Goal: Task Accomplishment & Management: Manage account settings

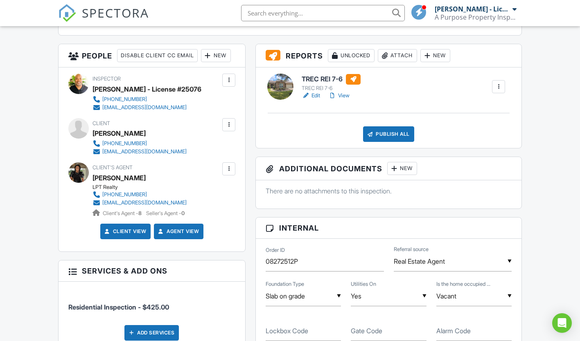
click at [313, 93] on link "Edit" at bounding box center [311, 96] width 18 height 8
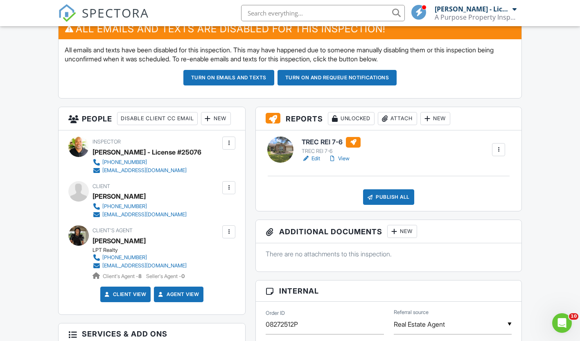
click at [317, 156] on link "Edit" at bounding box center [311, 159] width 18 height 8
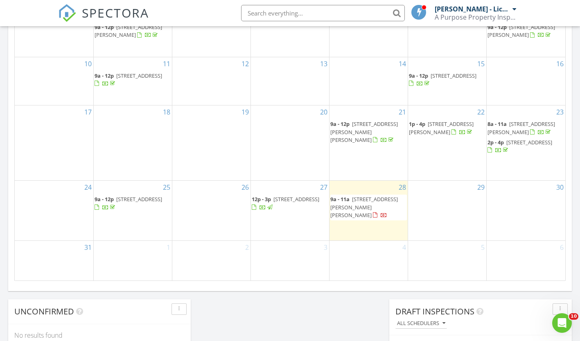
scroll to position [482, 0]
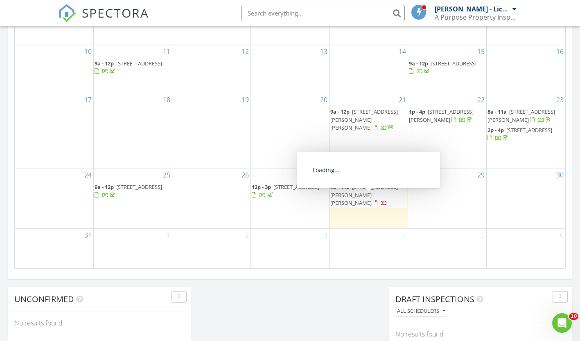
click at [357, 206] on span "620 St Lawrence River Rd, Montgomery 77316" at bounding box center [364, 194] width 68 height 23
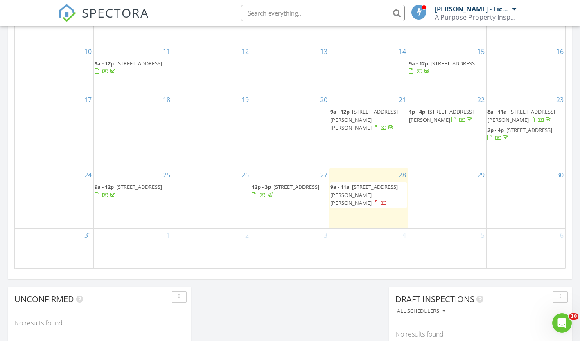
click at [275, 203] on div at bounding box center [290, 170] width 580 height 341
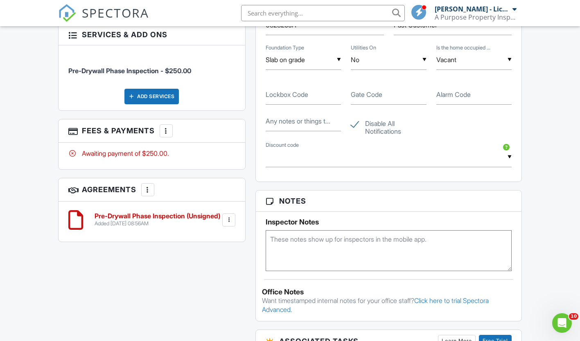
scroll to position [511, 0]
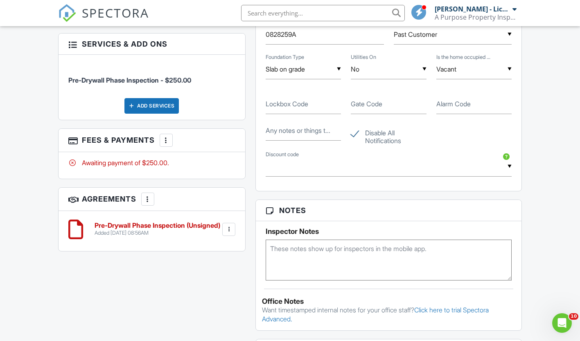
click at [353, 135] on label "Disable All Notifications" at bounding box center [388, 134] width 75 height 10
checkbox input "false"
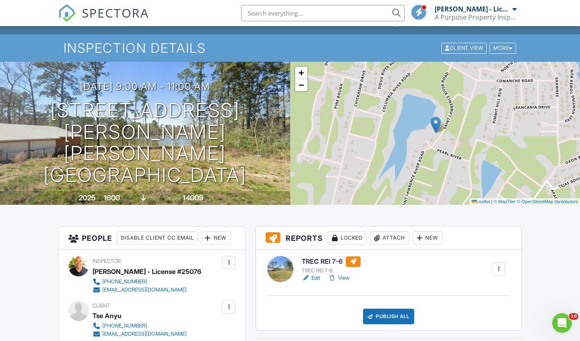
scroll to position [12, 0]
